Goal: Complete application form: Complete application form

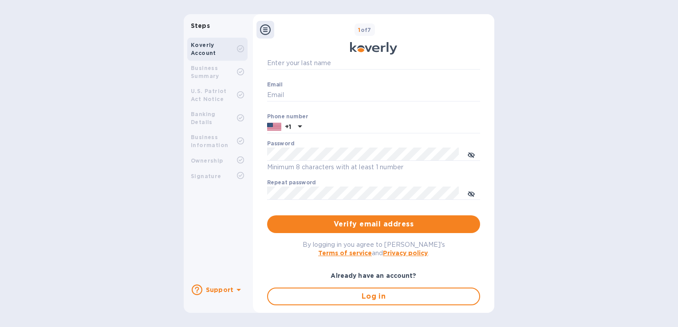
scroll to position [65, 0]
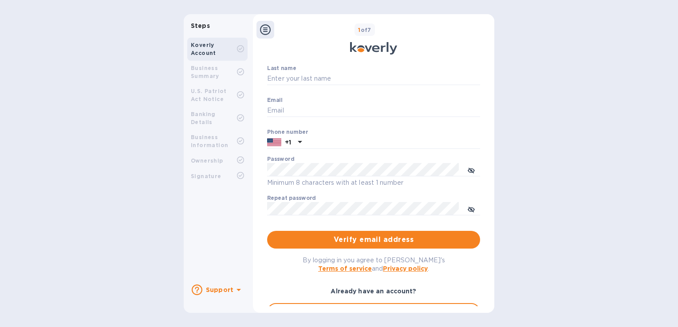
click at [211, 68] on b "Business Summary" at bounding box center [205, 72] width 28 height 15
click at [212, 117] on b "Banking Details" at bounding box center [203, 118] width 25 height 15
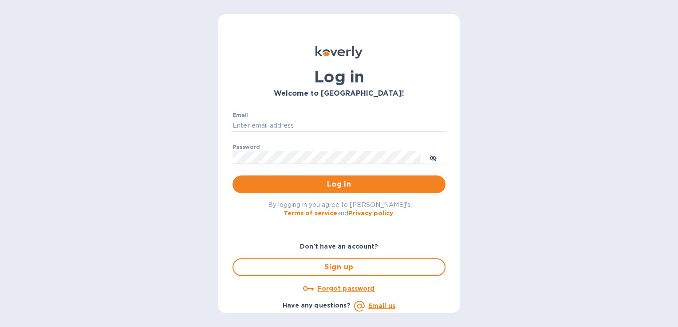
click at [279, 127] on input "Email" at bounding box center [338, 125] width 213 height 13
type input "[EMAIL_ADDRESS][DOMAIN_NAME]"
click at [277, 150] on div "Password ​" at bounding box center [338, 160] width 213 height 32
click at [352, 186] on span "Log in" at bounding box center [339, 184] width 199 height 11
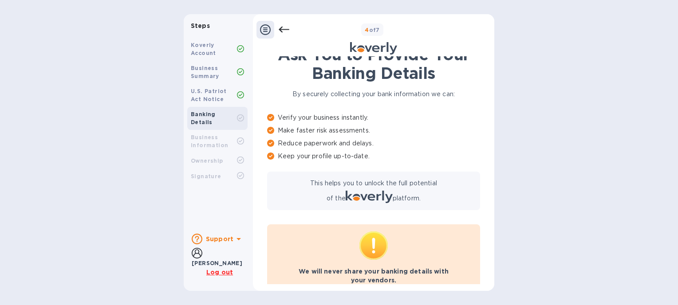
scroll to position [65, 0]
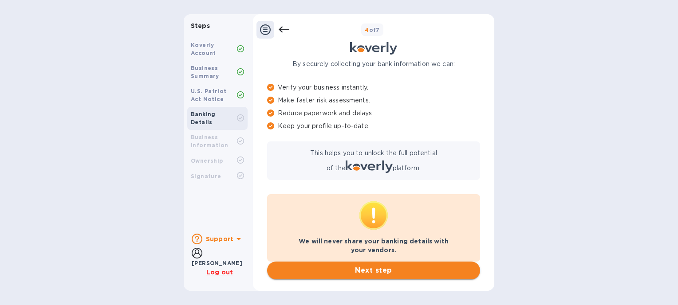
click at [397, 270] on span "Next step" at bounding box center [373, 270] width 199 height 11
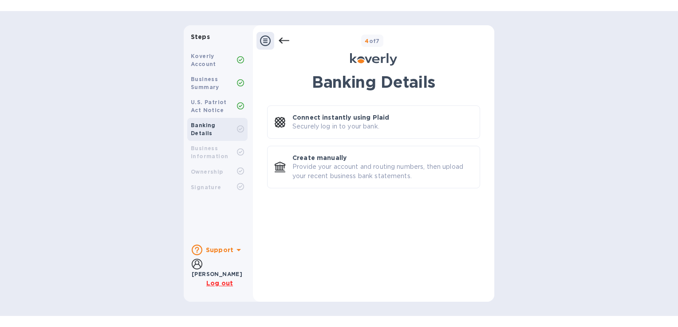
scroll to position [0, 0]
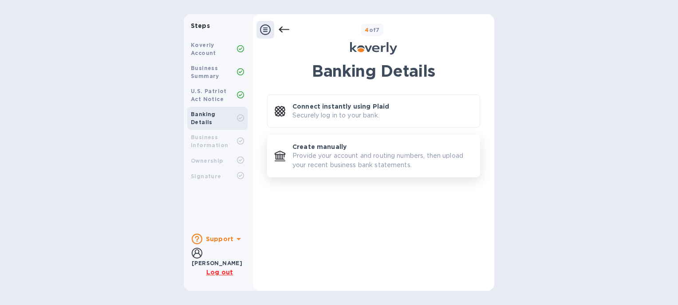
click at [386, 154] on p "Provide your account and routing numbers, then upload your recent business bank…" at bounding box center [382, 160] width 180 height 19
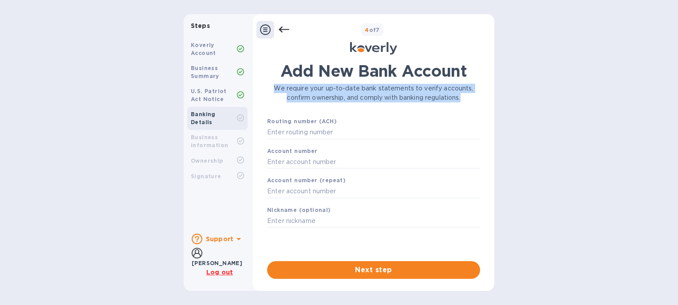
drag, startPoint x: 275, startPoint y: 86, endPoint x: 472, endPoint y: 94, distance: 197.1
click at [472, 94] on p "We require your up-to-date bank statements to verify accounts, confirm ownershi…" at bounding box center [373, 93] width 213 height 19
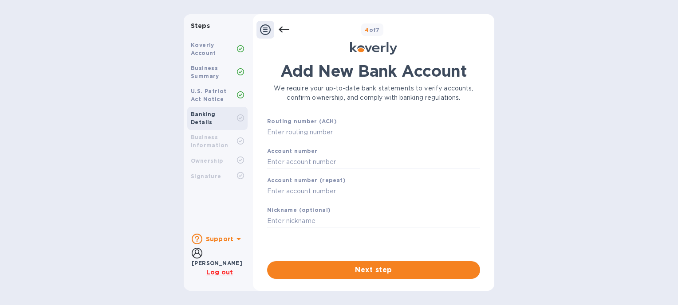
click at [337, 137] on input "text" at bounding box center [373, 132] width 213 height 13
click at [332, 163] on input "text" at bounding box center [373, 161] width 213 height 13
click at [340, 193] on input "text" at bounding box center [373, 191] width 213 height 13
click at [341, 219] on input "text" at bounding box center [373, 221] width 213 height 13
click at [333, 134] on input "text" at bounding box center [373, 132] width 213 height 13
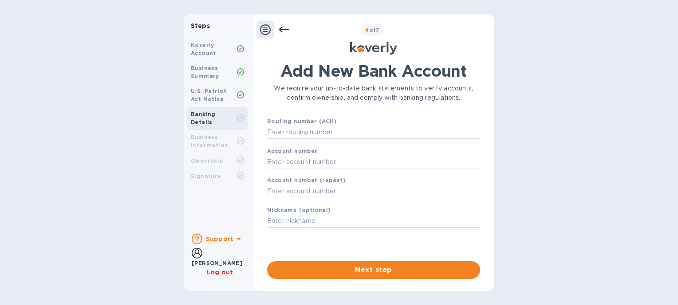
click at [337, 219] on input "text" at bounding box center [373, 221] width 213 height 13
click at [332, 131] on input "text" at bounding box center [373, 132] width 213 height 13
click at [319, 163] on input "text" at bounding box center [373, 161] width 213 height 13
click at [317, 131] on input "text" at bounding box center [373, 132] width 213 height 13
click at [334, 157] on input "text" at bounding box center [373, 161] width 213 height 13
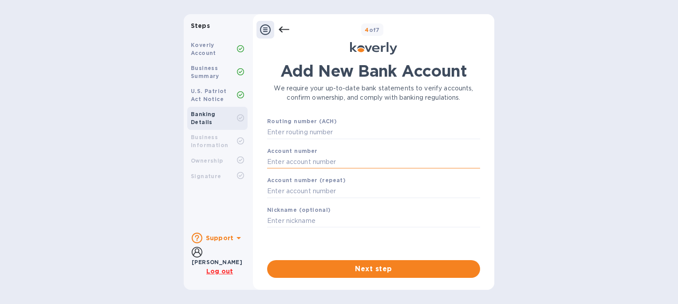
click at [323, 165] on input "text" at bounding box center [373, 161] width 213 height 13
click at [315, 135] on input "text" at bounding box center [373, 132] width 213 height 13
click at [319, 162] on input "text" at bounding box center [373, 161] width 213 height 13
click at [309, 129] on input "text" at bounding box center [373, 132] width 213 height 13
paste input "0170114826000006057932"
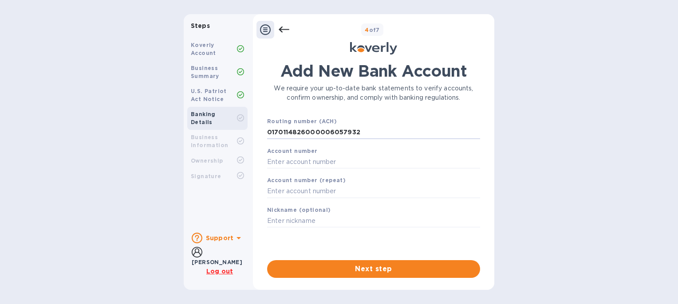
type input "0170114826000006057932"
click at [330, 165] on input "text" at bounding box center [373, 161] width 213 height 13
paste input "114-060579/3"
type input "114-060579/3"
click at [323, 197] on input "text" at bounding box center [373, 191] width 213 height 13
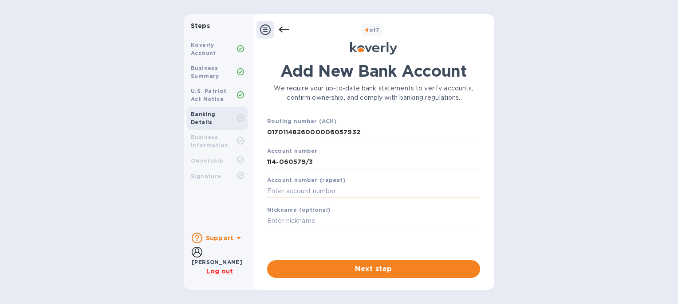
paste input "114-060579/3"
type input "114-060579/3"
click at [327, 219] on input "text" at bounding box center [373, 221] width 213 height 13
click at [323, 209] on b "Nickname (optional)" at bounding box center [299, 210] width 64 height 7
click at [321, 220] on input "text" at bounding box center [373, 221] width 213 height 13
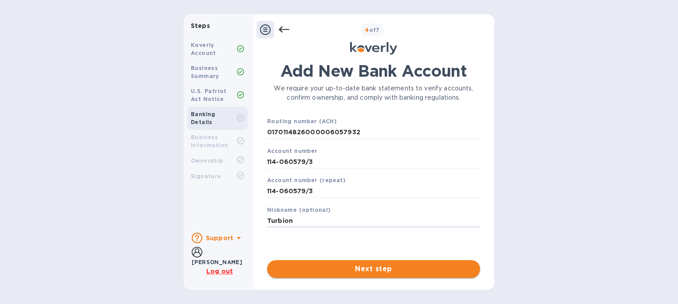
type input "Turbion"
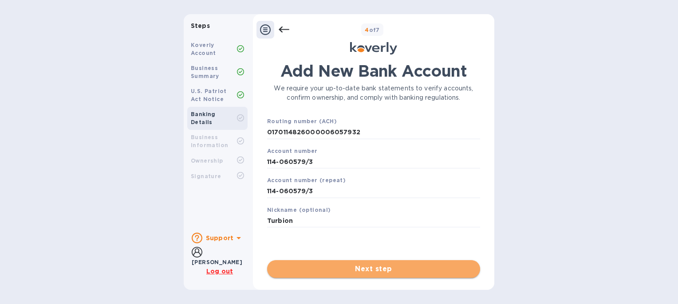
click at [350, 270] on span "Next step" at bounding box center [373, 269] width 199 height 11
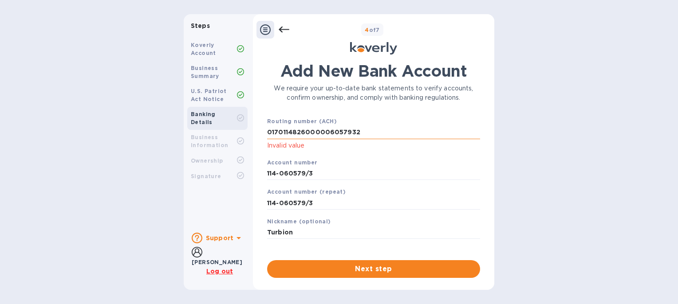
click at [371, 134] on input "0170114826000006057932" at bounding box center [373, 132] width 213 height 13
drag, startPoint x: 366, startPoint y: 133, endPoint x: 248, endPoint y: 135, distance: 117.1
click at [248, 135] on div "Steps Koverly Account Business Summary U.S. Patriot Act Notice Banking Details …" at bounding box center [339, 152] width 311 height 276
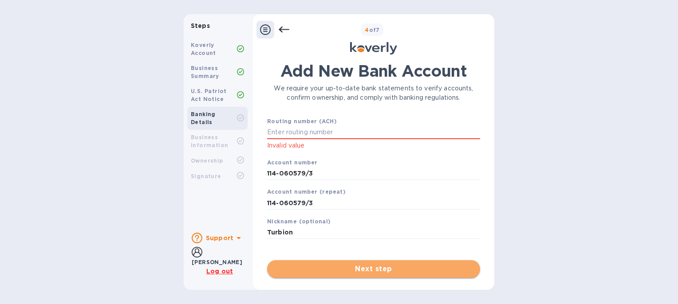
click at [407, 266] on span "Next step" at bounding box center [373, 269] width 199 height 11
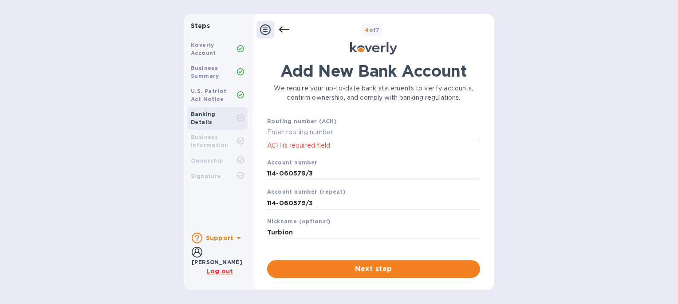
click at [330, 128] on input "text" at bounding box center [373, 132] width 213 height 13
drag, startPoint x: 313, startPoint y: 174, endPoint x: 261, endPoint y: 174, distance: 51.9
click at [261, 174] on div "Add New Bank Account We require your up-to-date bank statements to verify accou…" at bounding box center [373, 169] width 232 height 227
click at [297, 128] on input "text" at bounding box center [373, 132] width 213 height 13
paste input "114-060579/3"
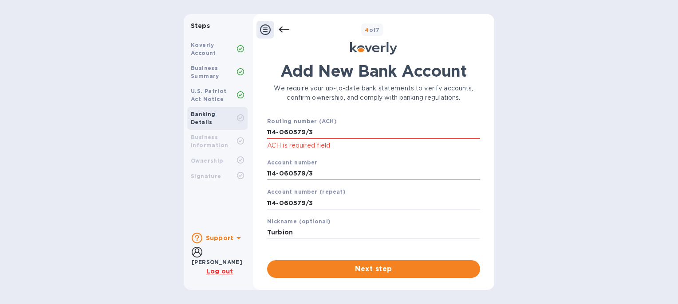
type input "114-060579/3"
drag, startPoint x: 319, startPoint y: 175, endPoint x: 227, endPoint y: 175, distance: 92.3
click at [228, 175] on div "Steps Koverly Account Business Summary U.S. Patriot Act Notice Banking Details …" at bounding box center [339, 152] width 311 height 276
paste input "0170114826000006057932"
type input "0170114826000006057932"
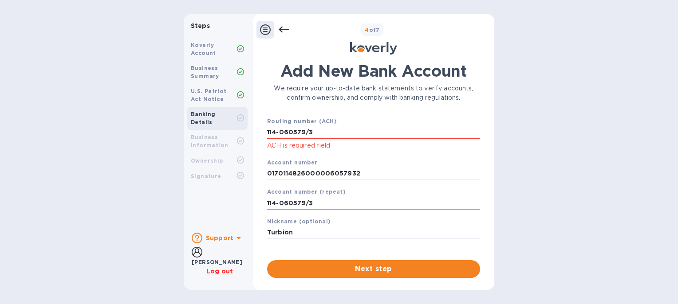
drag, startPoint x: 331, startPoint y: 204, endPoint x: 268, endPoint y: 200, distance: 62.7
click at [268, 200] on input "114-060579/3" at bounding box center [373, 203] width 213 height 13
type input "1"
paste input "0170114826000006057932"
type input "0170114826000006057932"
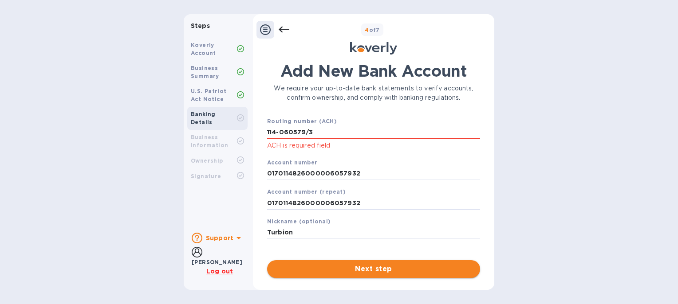
click at [353, 265] on span "Next step" at bounding box center [373, 269] width 199 height 11
drag, startPoint x: 365, startPoint y: 176, endPoint x: 208, endPoint y: 167, distance: 157.3
click at [208, 167] on div "Steps Koverly Account Business Summary U.S. Patriot Act Notice Banking Details …" at bounding box center [339, 152] width 311 height 276
drag, startPoint x: 366, startPoint y: 201, endPoint x: 266, endPoint y: 202, distance: 100.2
click at [266, 202] on div "Account number (repeat) 0170114826000006057932" at bounding box center [373, 199] width 220 height 30
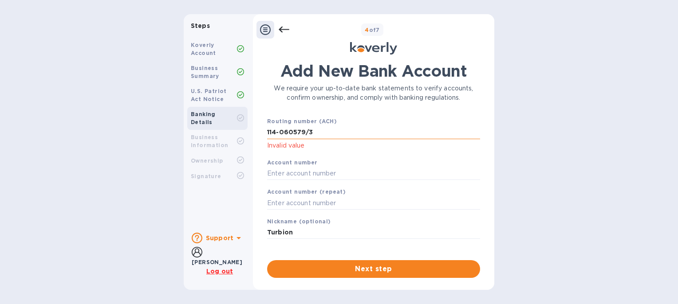
drag, startPoint x: 306, startPoint y: 132, endPoint x: 268, endPoint y: 132, distance: 38.1
click at [268, 132] on input "114-060579/3" at bounding box center [373, 132] width 213 height 13
click at [503, 127] on div "Steps Koverly Account Business Summary U.S. Patriot Act Notice Banking Details …" at bounding box center [339, 152] width 678 height 276
